Goal: Navigation & Orientation: Find specific page/section

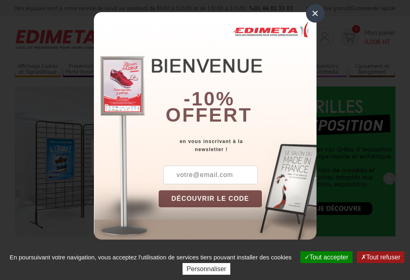
click at [325, 257] on button "Tout accepter" at bounding box center [326, 257] width 52 height 12
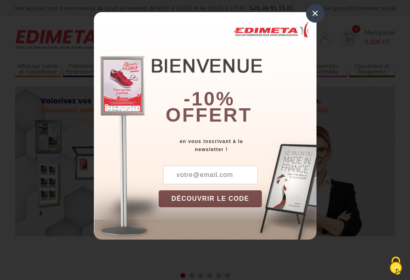
click at [315, 13] on div "×" at bounding box center [315, 13] width 19 height 19
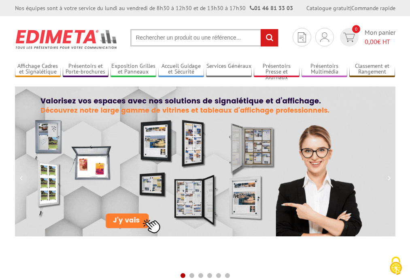
click at [0, 0] on div "Nos équipes sont à votre service du lundi au vendredi de 8h30 à 12h30 et de 13h…" at bounding box center [205, 8] width 410 height 16
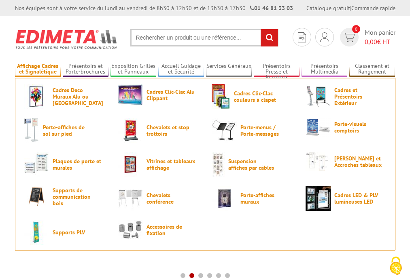
click at [38, 69] on link "Affichage Cadres et Signalétique" at bounding box center [38, 69] width 46 height 13
